Goal: Information Seeking & Learning: Learn about a topic

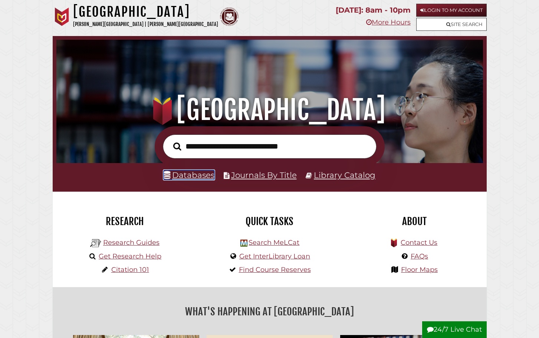
click at [200, 177] on link "Databases" at bounding box center [189, 175] width 51 height 10
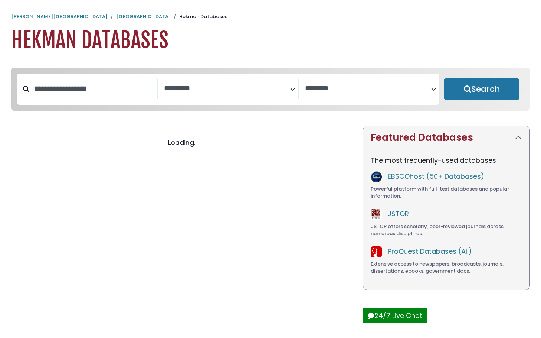
select select "Database Subject Filter"
select select "Database Vendors Filter"
select select "Database Subject Filter"
select select "Database Vendors Filter"
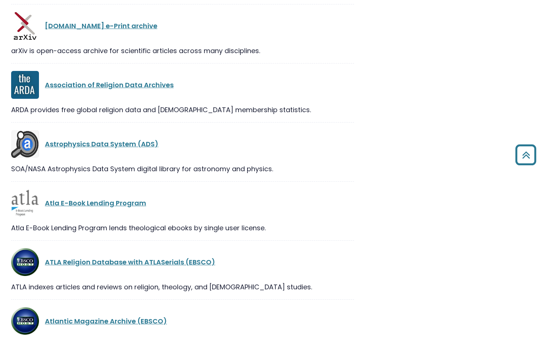
scroll to position [1893, 0]
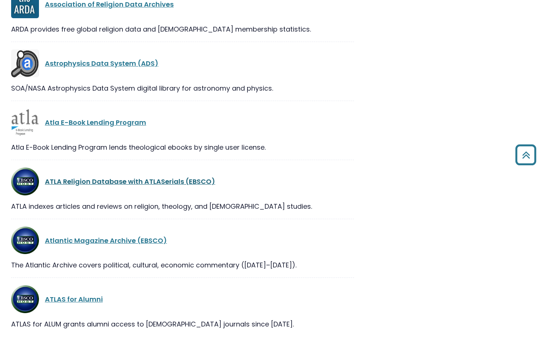
click at [173, 183] on link "ATLA Religion Database with ATLASerials (EBSCO)" at bounding box center [130, 181] width 170 height 9
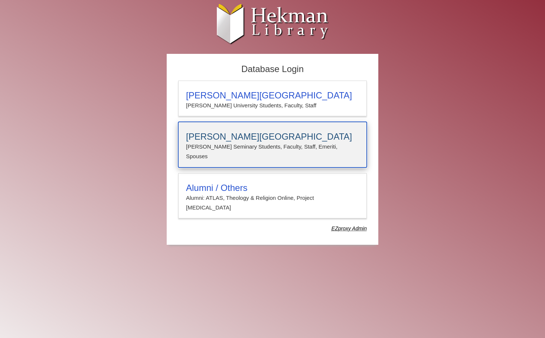
click at [237, 138] on h3 "[PERSON_NAME][GEOGRAPHIC_DATA]" at bounding box center [272, 136] width 173 height 10
